Goal: Task Accomplishment & Management: Use online tool/utility

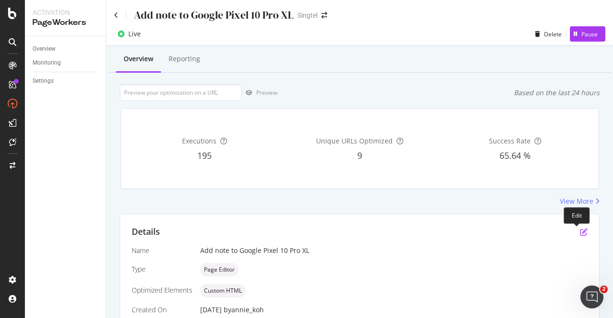
click at [580, 230] on icon "pen-to-square" at bounding box center [584, 232] width 8 height 8
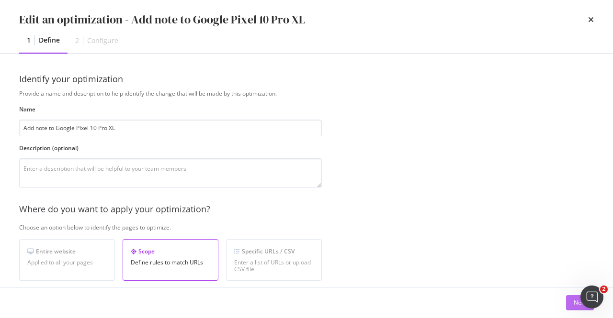
click at [566, 303] on button "Next" at bounding box center [580, 302] width 28 height 15
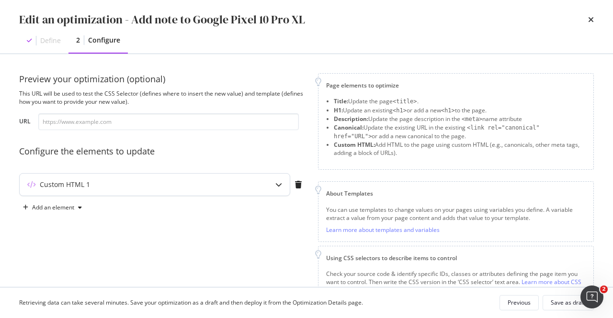
click at [254, 184] on div "Custom HTML 1" at bounding box center [155, 185] width 270 height 22
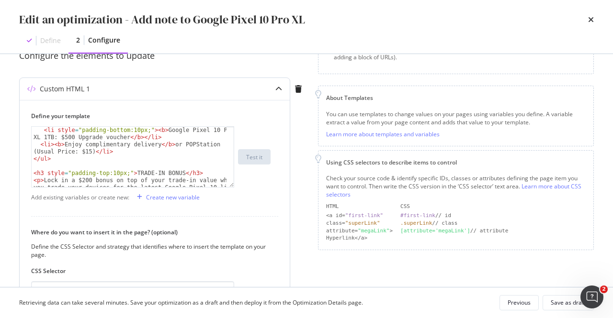
scroll to position [86, 0]
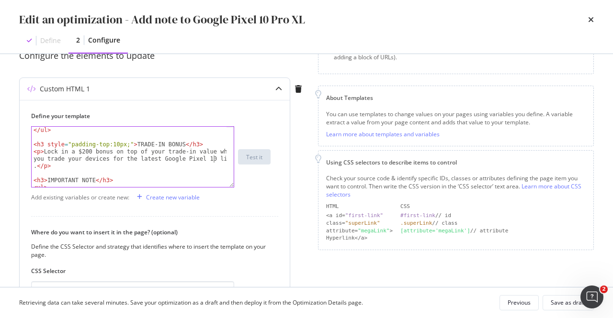
click at [212, 158] on div "</ ul > < h3 style = "padding-top:10px;" > TRADE-IN BONUS </ h3 > < p > Lock in…" at bounding box center [130, 172] width 196 height 90
type textarea "<p>Lock in a $200 bonus on top of your trade-in value when you trade your devic…"
drag, startPoint x: 154, startPoint y: 160, endPoint x: 216, endPoint y: 163, distance: 62.3
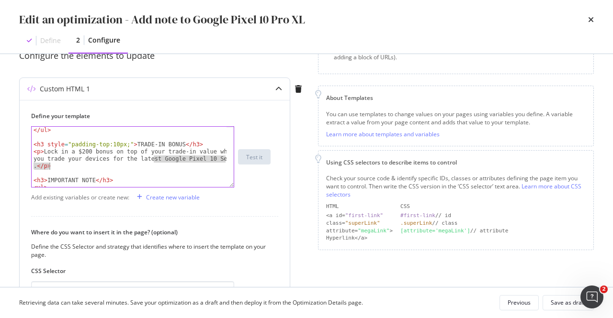
click at [216, 163] on div "</ ul > < h3 style = "padding-top:10px;" > TRADE-IN BONUS </ h3 > < p > Lock in…" at bounding box center [130, 172] width 196 height 90
click at [181, 157] on div "</ ul > < h3 style = "padding-top:10px;" > TRADE-IN BONUS </ h3 > < p > Lock in…" at bounding box center [129, 157] width 195 height 60
drag, startPoint x: 153, startPoint y: 159, endPoint x: 224, endPoint y: 159, distance: 70.4
click at [224, 159] on div "</ ul > < h3 style = "padding-top:10px;" > TRADE-IN BONUS </ h3 > < p > Lock in…" at bounding box center [130, 172] width 196 height 90
click at [562, 303] on div "Save as draft" at bounding box center [568, 303] width 35 height 8
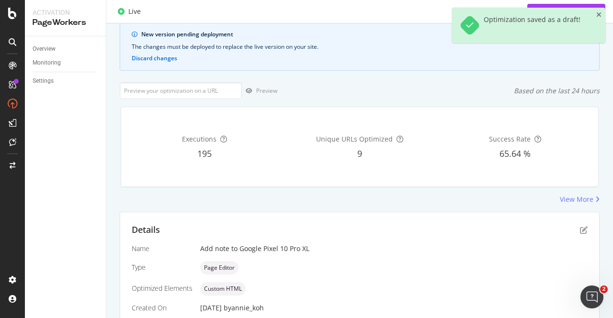
scroll to position [96, 0]
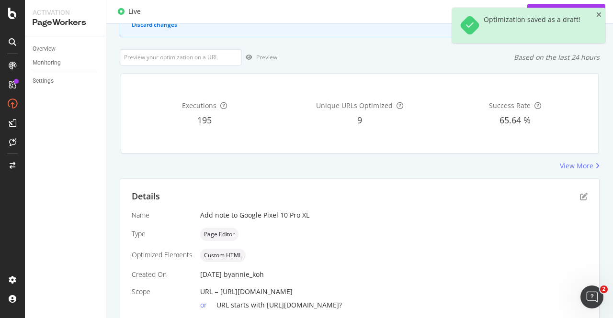
drag, startPoint x: 466, startPoint y: 290, endPoint x: 219, endPoint y: 290, distance: 247.1
click at [219, 290] on div "URL = [URL][DOMAIN_NAME]" at bounding box center [393, 292] width 387 height 10
copy span "[URL][DOMAIN_NAME]"
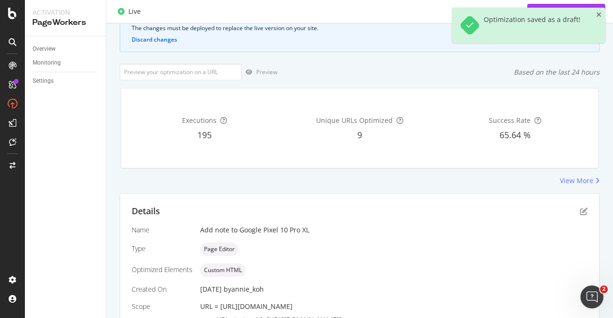
scroll to position [0, 0]
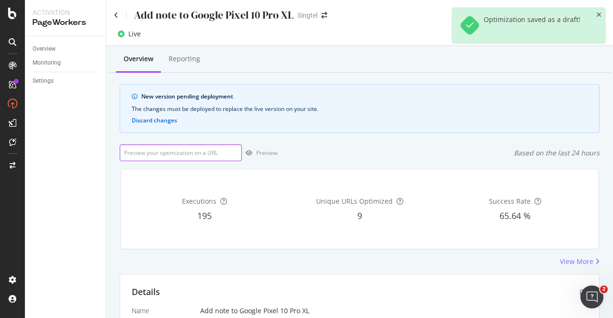
click at [141, 158] on input "url" at bounding box center [181, 153] width 122 height 17
paste input "[URL][DOMAIN_NAME]"
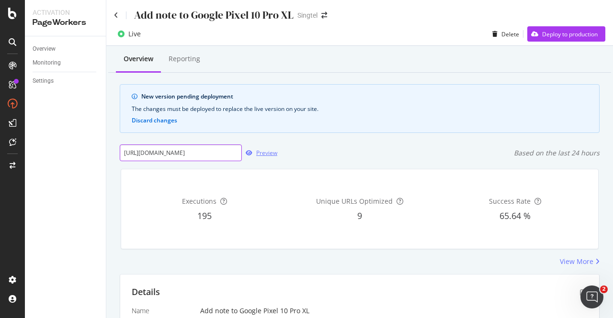
type input "[URL][DOMAIN_NAME]"
click at [256, 153] on div "Preview" at bounding box center [266, 153] width 21 height 8
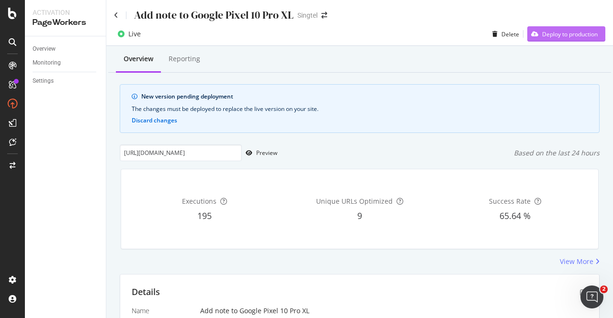
click at [563, 38] on div "Deploy to production" at bounding box center [570, 34] width 56 height 8
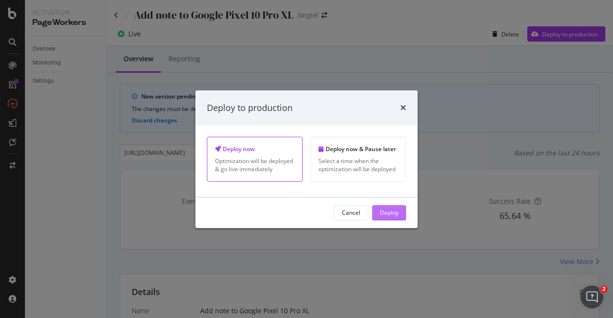
click at [394, 217] on div "Deploy" at bounding box center [389, 213] width 19 height 14
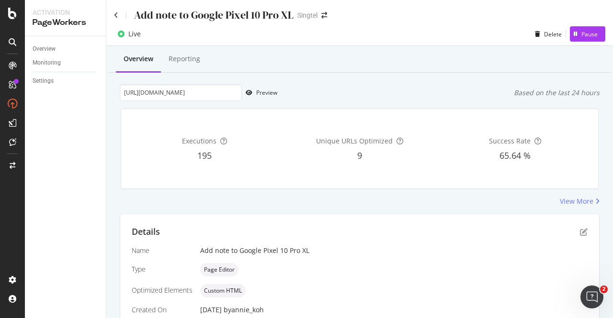
click at [113, 16] on div "Add note to Google Pixel 10 Pro XL Singtel" at bounding box center [359, 11] width 507 height 23
click at [118, 13] on div "Add note to Google Pixel 10 Pro XL" at bounding box center [204, 15] width 180 height 15
click at [115, 15] on icon at bounding box center [116, 15] width 4 height 7
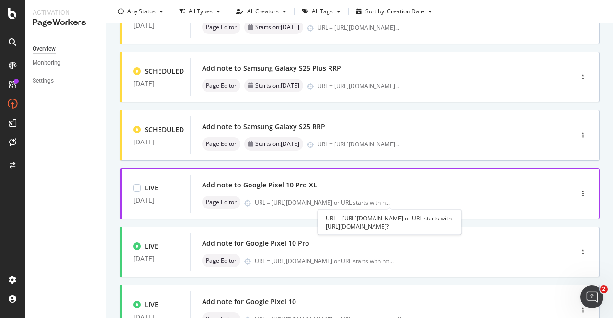
scroll to position [96, 0]
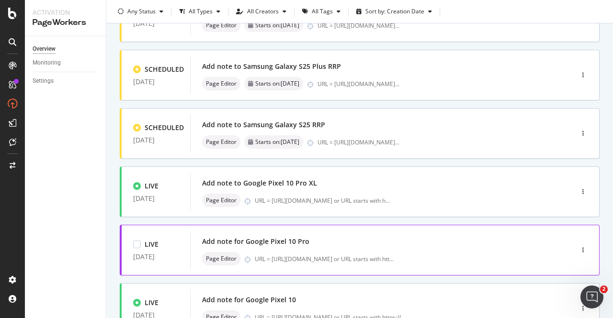
click at [292, 247] on div "Add note for Google Pixel 10 Pro" at bounding box center [367, 241] width 330 height 13
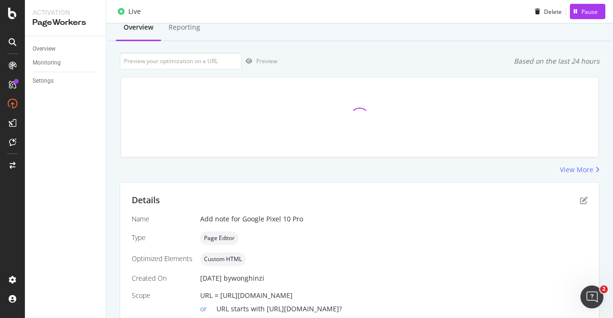
scroll to position [89, 0]
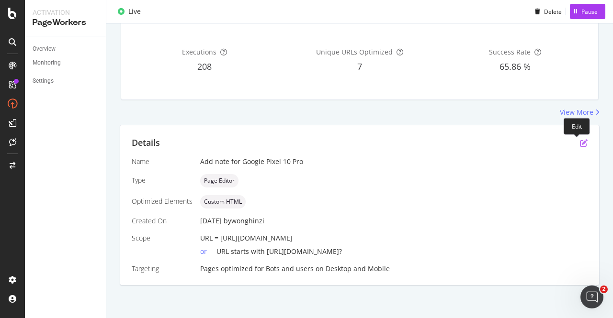
click at [580, 141] on icon "pen-to-square" at bounding box center [584, 143] width 8 height 8
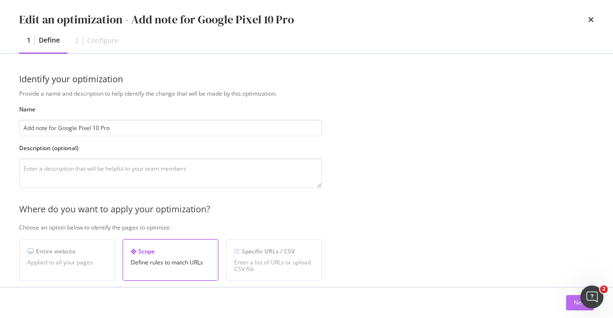
click at [571, 305] on button "Next" at bounding box center [580, 302] width 28 height 15
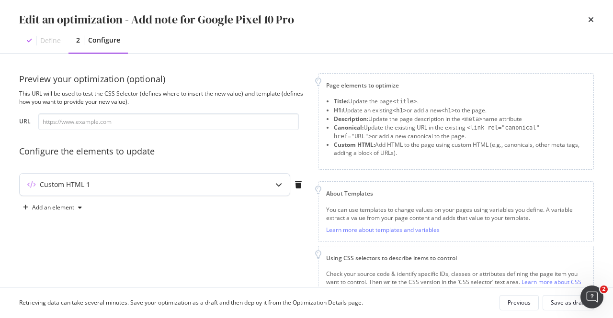
click at [283, 188] on div "modal" at bounding box center [279, 185] width 22 height 22
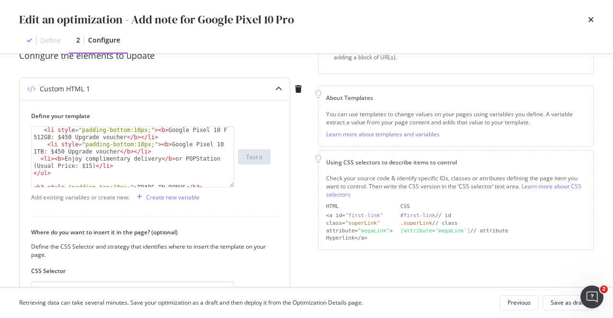
scroll to position [86, 0]
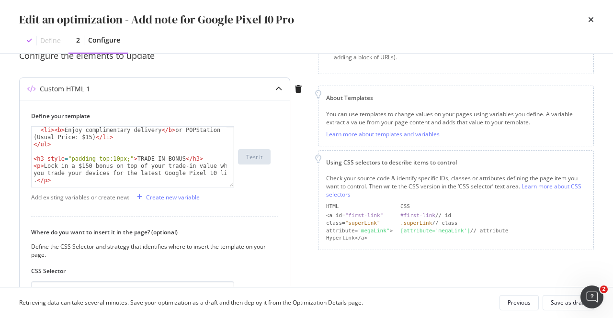
click at [209, 174] on div "< li > < b > Enjoy complimentary delivery </ b > or POPStation (Usual Price: $1…" at bounding box center [130, 168] width 196 height 82
type textarea "<p>Lock in a $150 bonus on top of your trade-in value when you trade your devic…"
click at [563, 300] on div "Save as draft" at bounding box center [568, 303] width 35 height 8
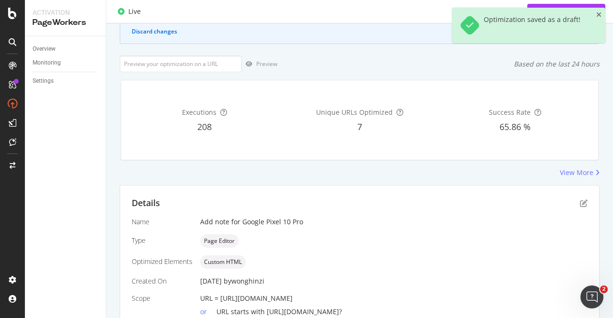
scroll to position [149, 0]
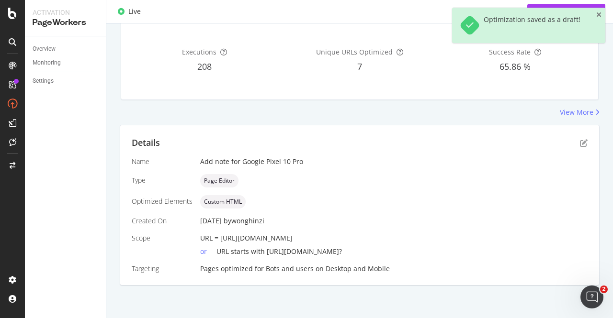
drag, startPoint x: 449, startPoint y: 241, endPoint x: 218, endPoint y: 238, distance: 231.3
click at [218, 238] on div "URL = https://shop.singtel.com/accessories/rrp-products/google-pixel-10-pro" at bounding box center [393, 239] width 387 height 10
copy span "https://shop.singtel.com/accessories/rrp-products/google-pixel-10-pro"
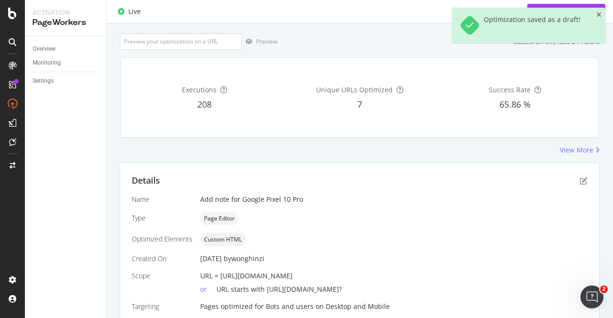
scroll to position [6, 0]
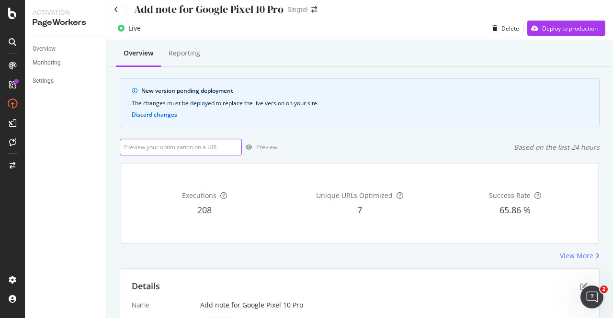
click at [170, 152] on input "url" at bounding box center [181, 147] width 122 height 17
paste input "https://shop.singtel.com/accessories/rrp-products/google-pixel-10-pro"
type input "https://shop.singtel.com/accessories/rrp-products/google-pixel-10-pro"
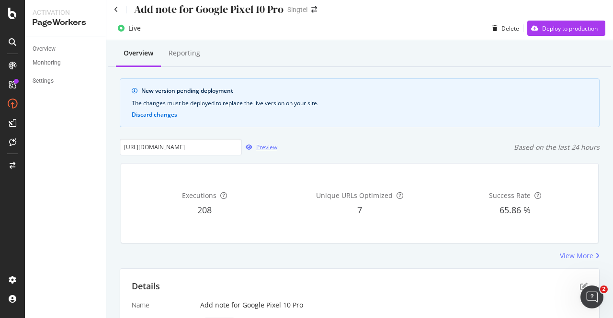
click at [270, 146] on div "Preview" at bounding box center [266, 147] width 21 height 8
click at [269, 152] on div "Preview" at bounding box center [259, 147] width 35 height 14
click at [580, 283] on icon "pen-to-square" at bounding box center [584, 287] width 8 height 8
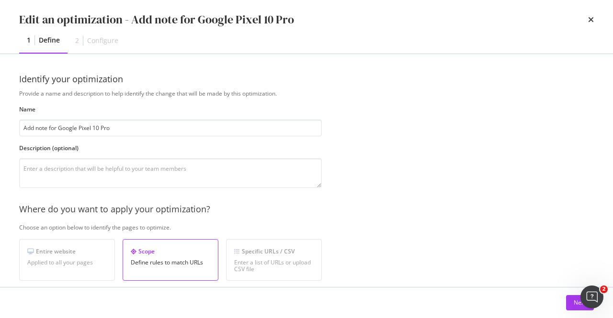
click at [577, 293] on div "Edit an optimization - Add note for Google Pixel 10 Pro 1 Define 2 Configure Id…" at bounding box center [306, 159] width 613 height 318
click at [569, 305] on button "Next" at bounding box center [580, 302] width 28 height 15
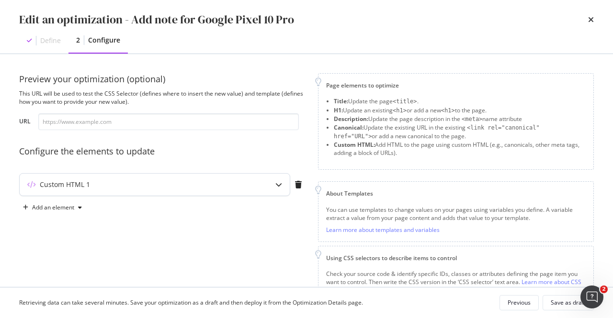
drag, startPoint x: 227, startPoint y: 196, endPoint x: 228, endPoint y: 191, distance: 5.4
click at [227, 194] on div "Custom HTML 1" at bounding box center [162, 186] width 287 height 27
click at [229, 187] on div "Custom HTML 1" at bounding box center [136, 185] width 232 height 10
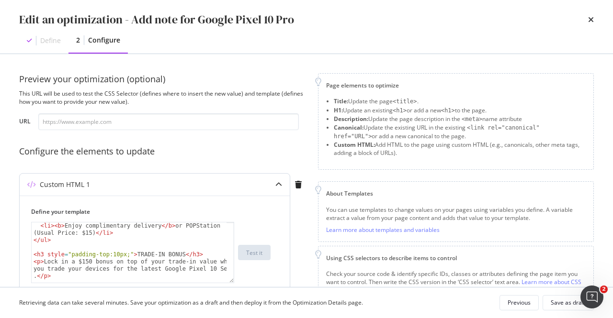
scroll to position [86, 0]
click at [588, 22] on div "Edit an optimization - Add note for Google Pixel 10 Pro" at bounding box center [306, 19] width 575 height 16
click at [590, 21] on icon "times" at bounding box center [591, 20] width 6 height 8
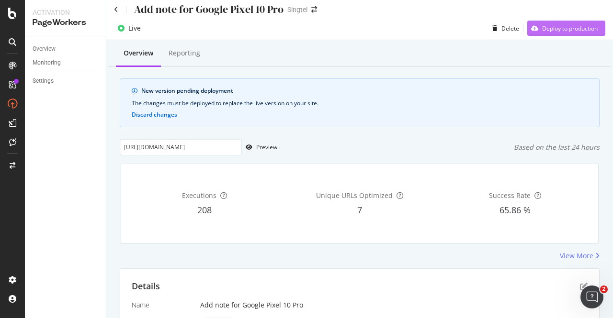
click at [562, 28] on div "Deploy to production" at bounding box center [570, 28] width 56 height 8
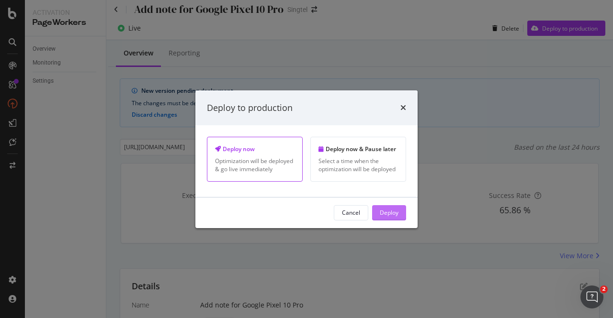
click at [391, 211] on div "Deploy" at bounding box center [389, 213] width 19 height 8
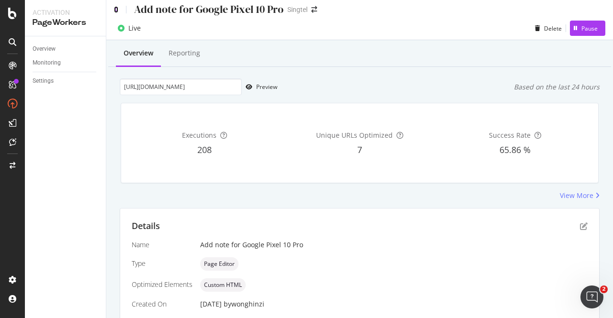
click at [118, 9] on icon at bounding box center [116, 9] width 4 height 7
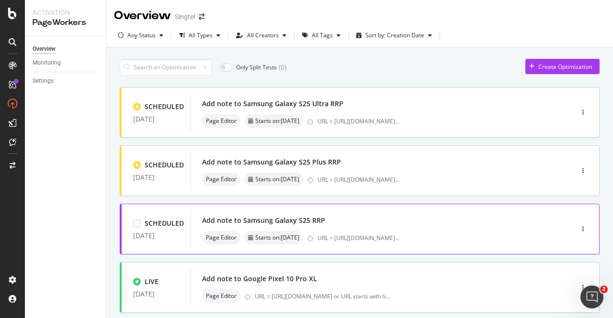
scroll to position [192, 0]
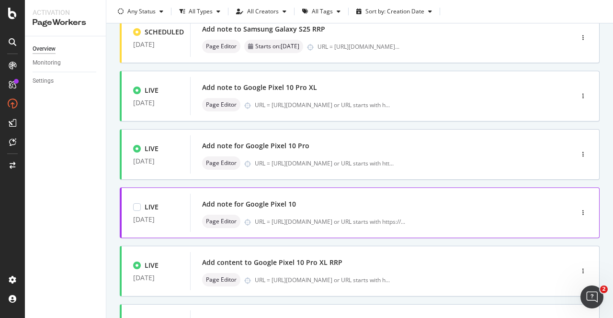
click at [302, 208] on div "Add note for Google Pixel 10" at bounding box center [367, 204] width 330 height 13
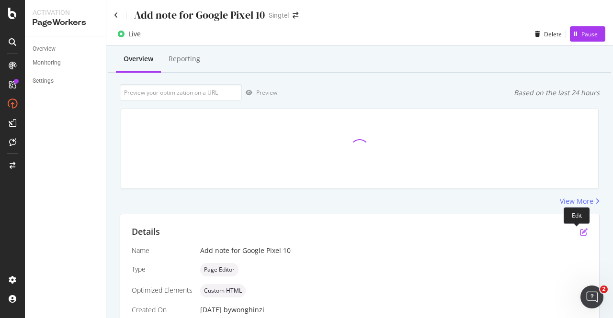
click at [580, 232] on icon "pen-to-square" at bounding box center [584, 232] width 8 height 8
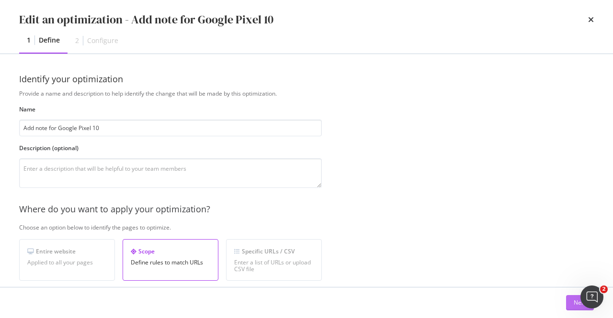
click at [577, 304] on div "Next" at bounding box center [580, 303] width 12 height 8
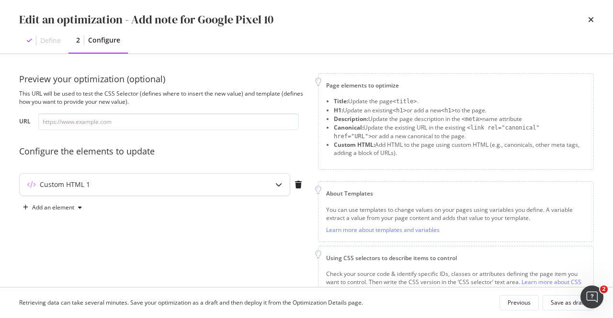
click at [279, 186] on icon "modal" at bounding box center [278, 184] width 7 height 7
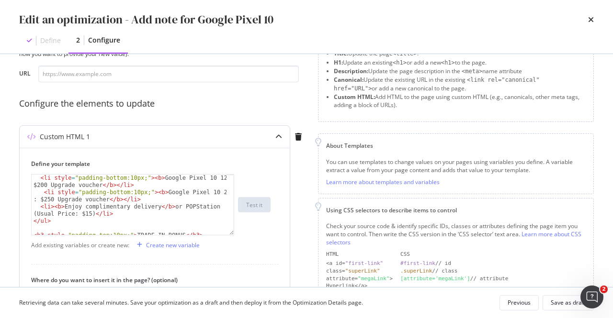
scroll to position [57, 0]
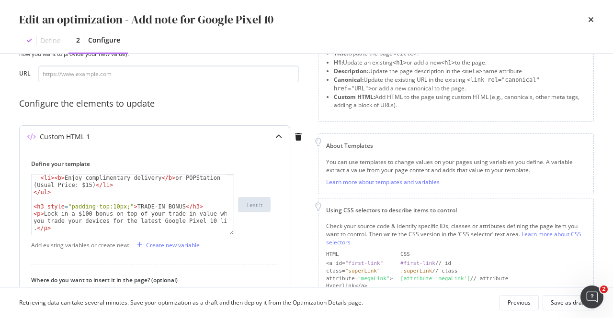
click at [215, 222] on div "< li > < b > Enjoy complimentary delivery </ b > or POPStation (Usual Price: $1…" at bounding box center [130, 216] width 196 height 82
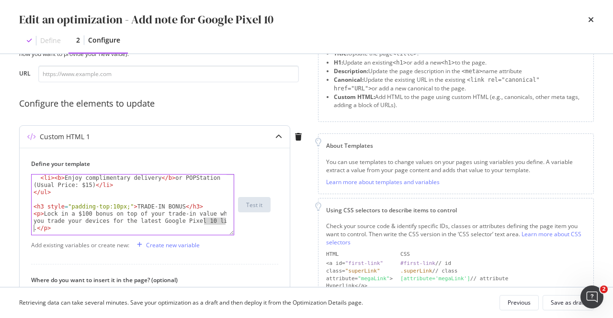
click at [215, 224] on div "< li > < b > Enjoy complimentary delivery </ b > or POPStation (Usual Price: $1…" at bounding box center [130, 216] width 196 height 82
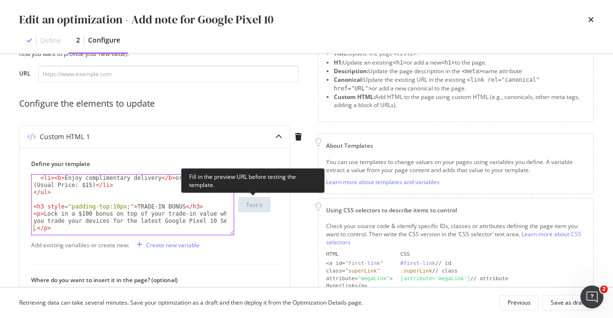
scroll to position [0, 31]
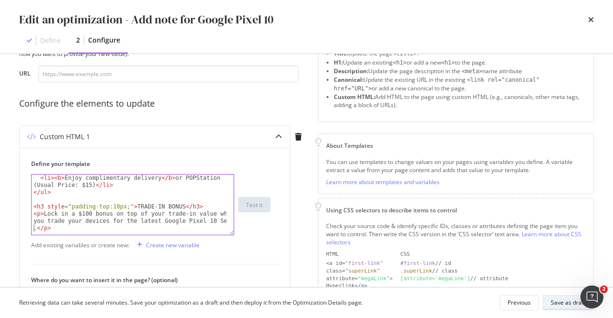
type textarea "<p>Lock in a $100 bonus on top of your trade-in value when you trade your devic…"
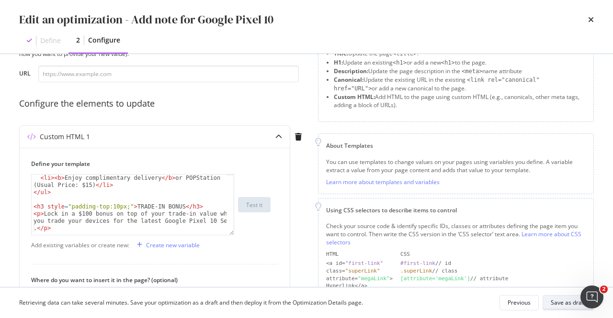
click at [552, 306] on div "Save as draft" at bounding box center [568, 303] width 35 height 8
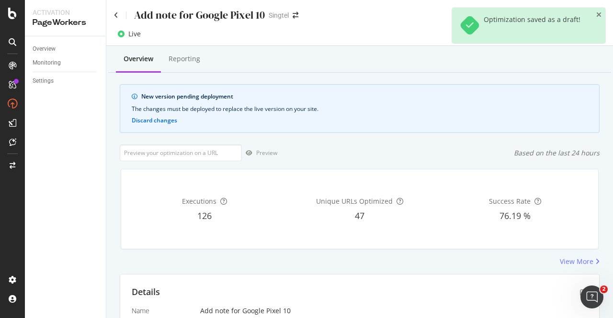
click at [601, 13] on div "Optimization saved as a draft!" at bounding box center [528, 25] width 153 height 35
click at [600, 17] on icon "close toast" at bounding box center [598, 14] width 5 height 7
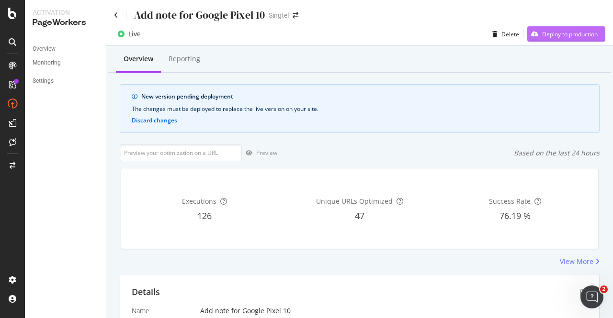
click at [563, 36] on div "Deploy to production" at bounding box center [570, 34] width 56 height 8
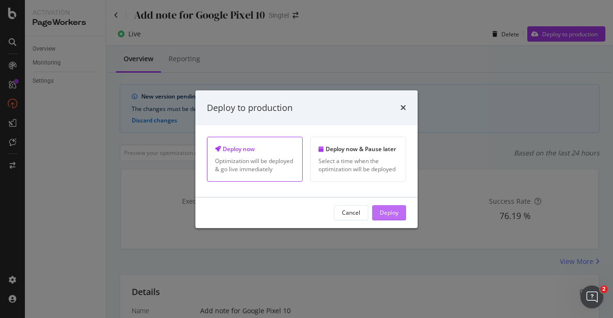
click at [381, 206] on div "Cancel Deploy" at bounding box center [306, 213] width 222 height 31
click at [386, 212] on div "Deploy" at bounding box center [389, 213] width 19 height 8
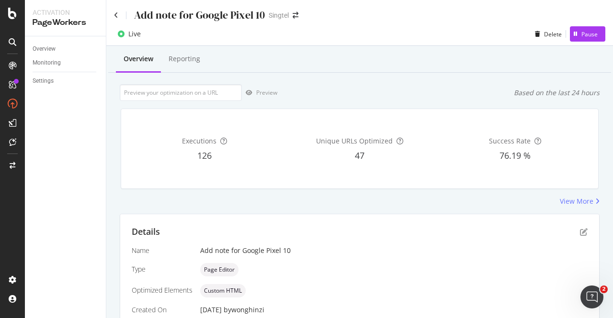
scroll to position [89, 0]
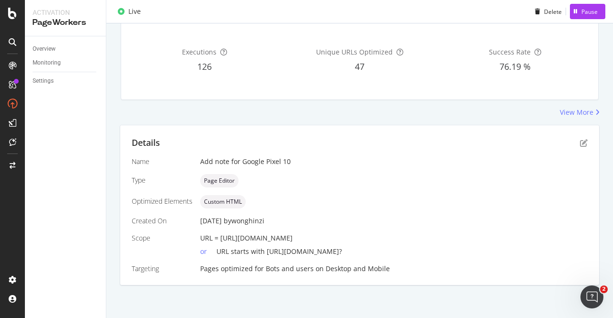
drag, startPoint x: 441, startPoint y: 240, endPoint x: 221, endPoint y: 236, distance: 220.3
click at [221, 236] on div "URL = https://shop.singtel.com/accessories/rrp-products/google-pixel-10" at bounding box center [393, 239] width 387 height 10
copy span "https://shop.singtel.com/accessories/rrp-products/google-pixel-10"
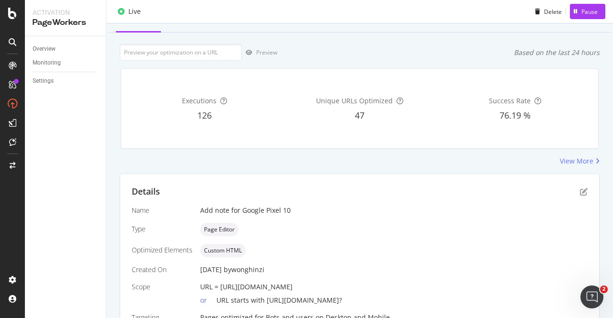
scroll to position [0, 0]
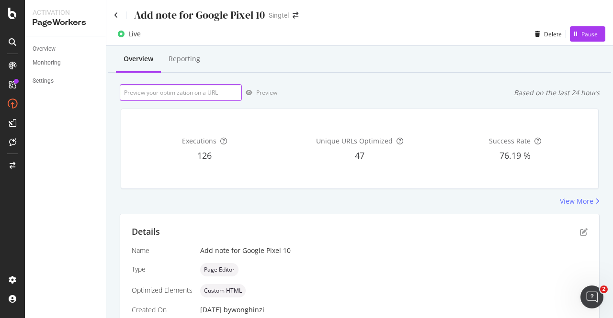
click at [205, 96] on input "url" at bounding box center [181, 92] width 122 height 17
paste input "https://shop.singtel.com/accessories/rrp-products/google-pixel-10"
type input "https://shop.singtel.com/accessories/rrp-products/google-pixel-10"
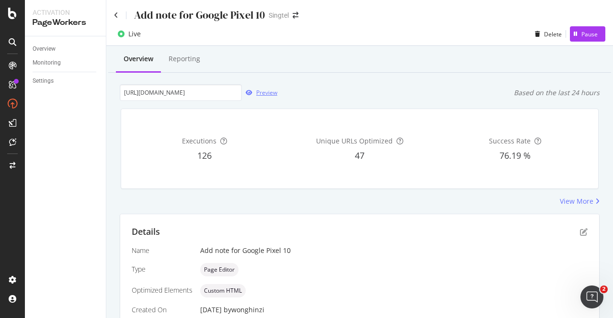
click at [272, 90] on div "Preview" at bounding box center [266, 93] width 21 height 8
click at [282, 89] on div "https://shop.singtel.com/accessories/rrp-products/google-pixel-10 Preview Based…" at bounding box center [360, 92] width 480 height 17
click at [266, 93] on div "Preview" at bounding box center [266, 93] width 21 height 8
click at [255, 93] on div "button" at bounding box center [249, 93] width 14 height 6
click at [570, 205] on div "View More" at bounding box center [577, 202] width 34 height 10
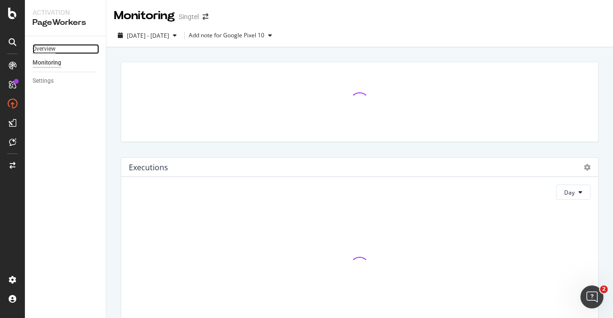
click at [36, 46] on div "Overview" at bounding box center [44, 49] width 23 height 10
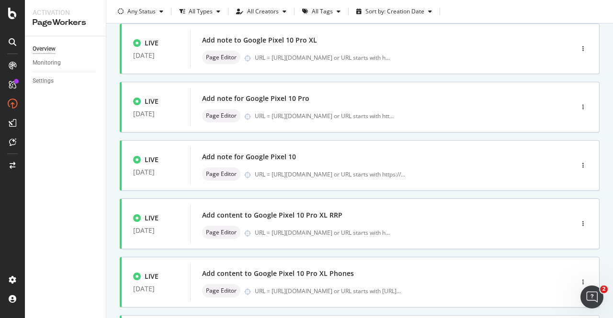
scroll to position [239, 0]
click at [325, 163] on div "Add note for Google Pixel 10 Page Editor URL = https://shop.singtel.com/accesso…" at bounding box center [367, 165] width 330 height 31
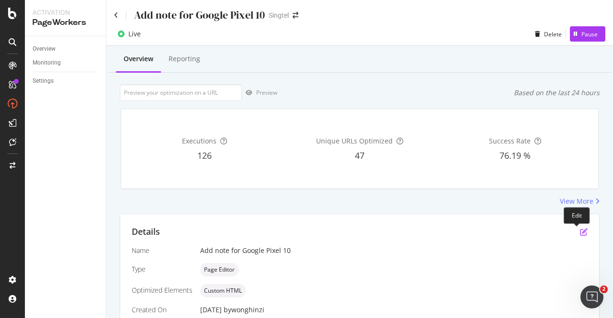
click at [580, 235] on icon "pen-to-square" at bounding box center [584, 232] width 8 height 8
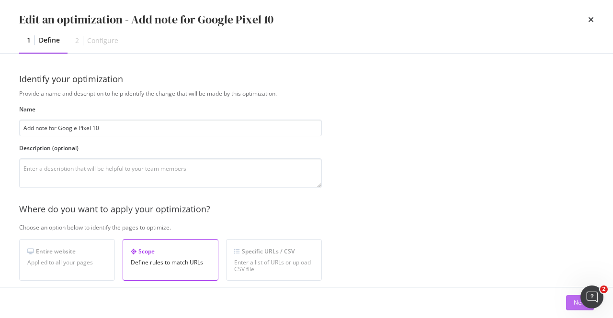
click at [573, 302] on button "Next" at bounding box center [580, 302] width 28 height 15
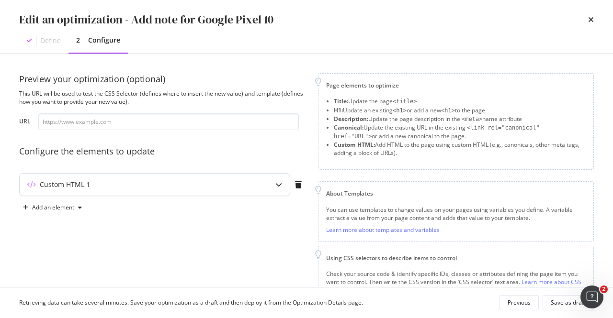
click at [241, 185] on div "Custom HTML 1" at bounding box center [136, 185] width 232 height 10
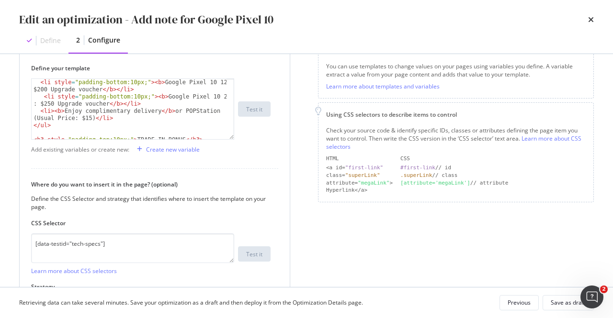
scroll to position [57, 0]
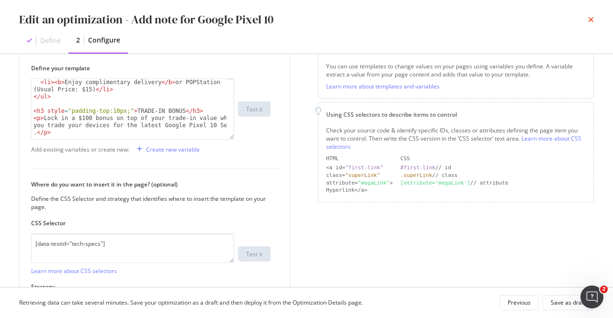
click at [588, 21] on icon "times" at bounding box center [591, 20] width 6 height 8
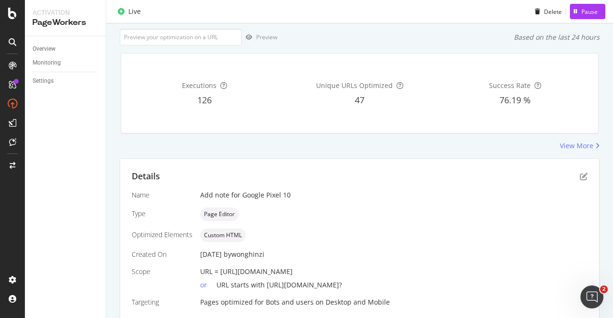
scroll to position [0, 0]
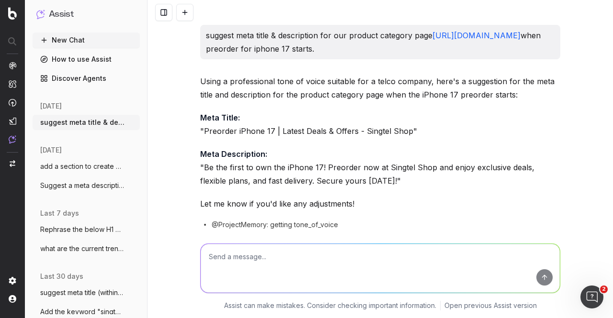
scroll to position [725, 0]
